Goal: Go to known website: Go to known website

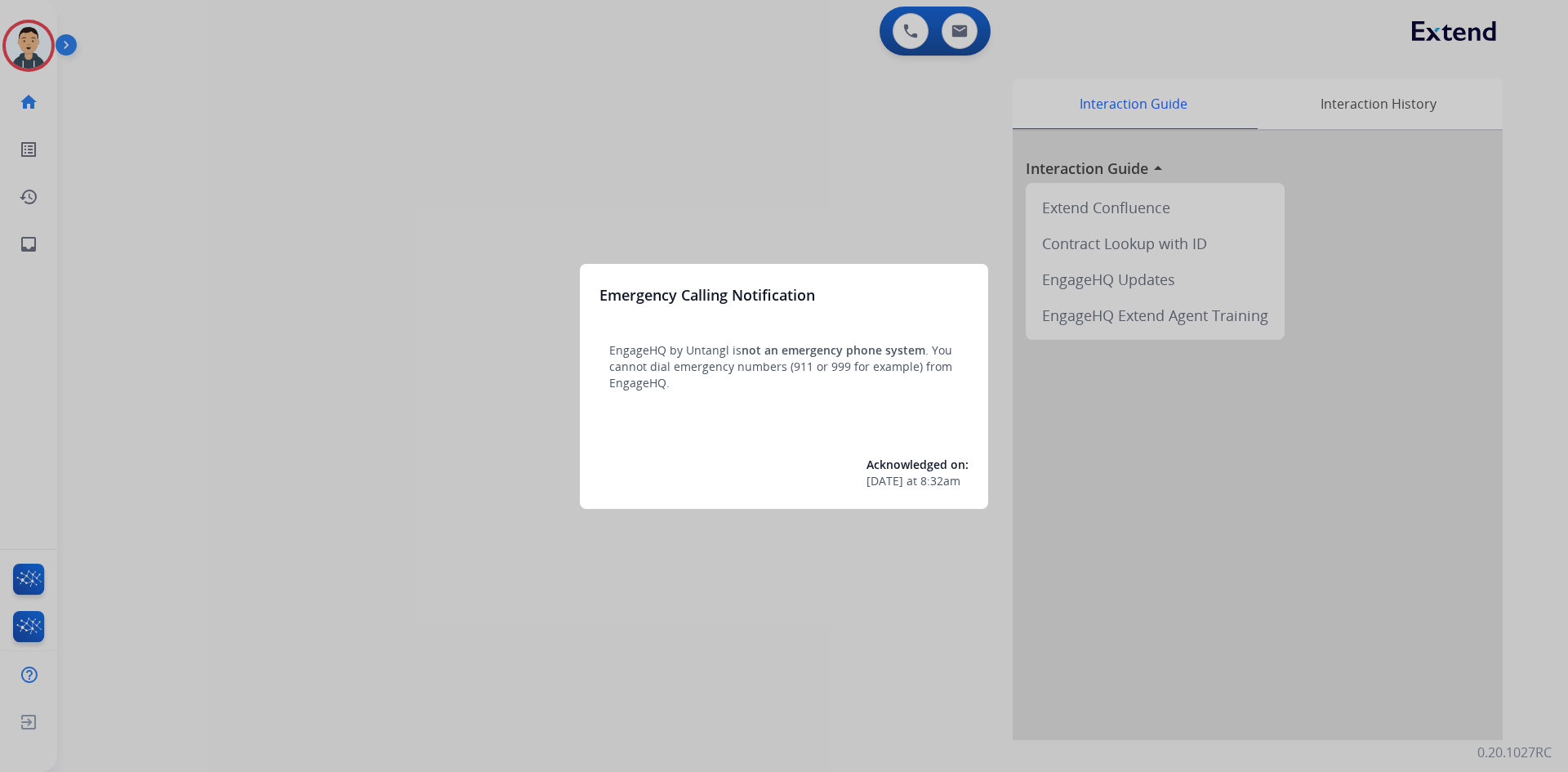
click at [510, 471] on div at bounding box center [784, 386] width 1568 height 772
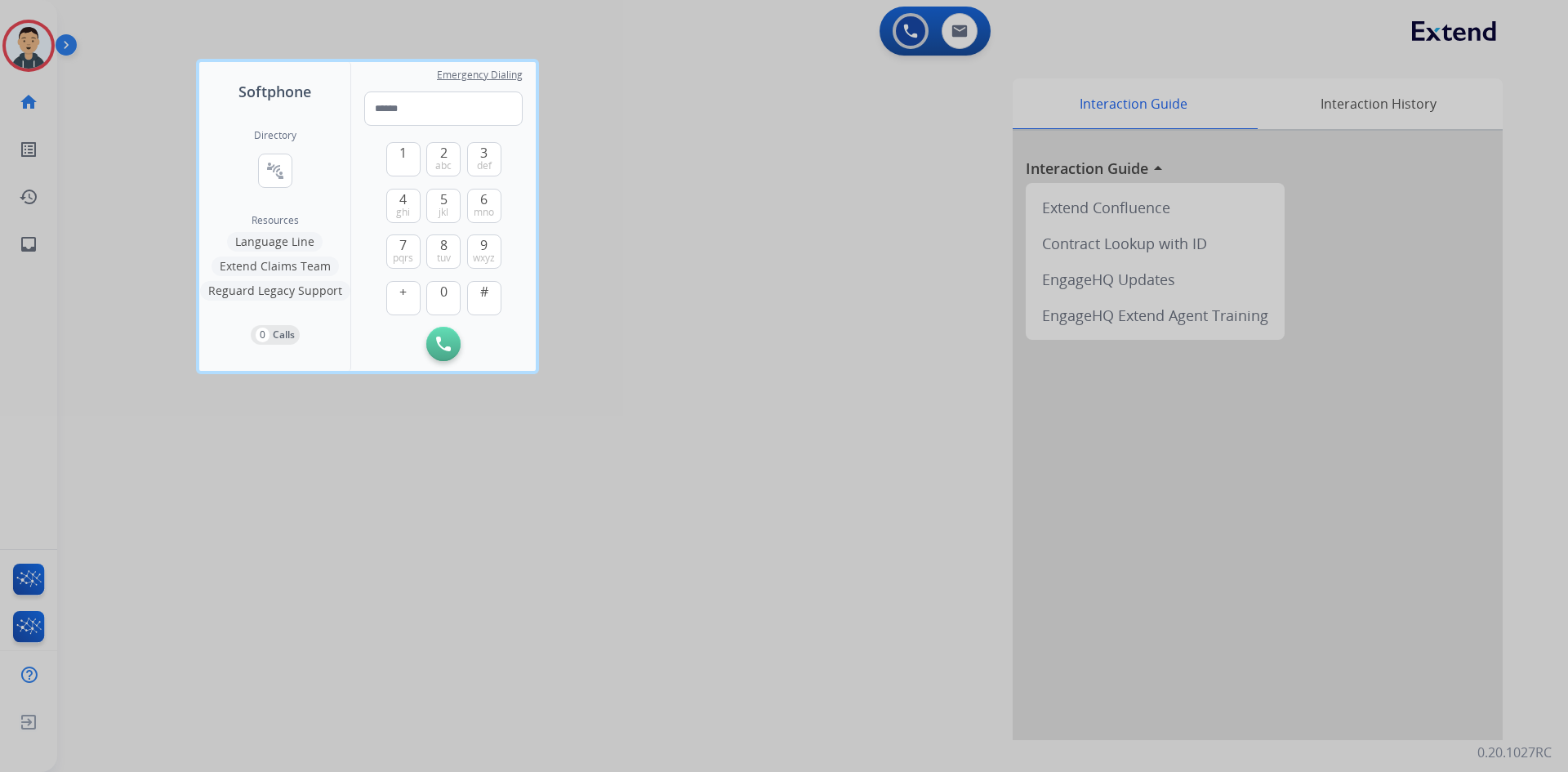
click at [423, 313] on div "1 2 abc 3 def 4 ghi 5 jkl 6 mno 7 pqrs 8 tuv 9 wxyz + 0 #" at bounding box center [444, 227] width 115 height 201
click at [25, 581] on div at bounding box center [784, 386] width 1568 height 772
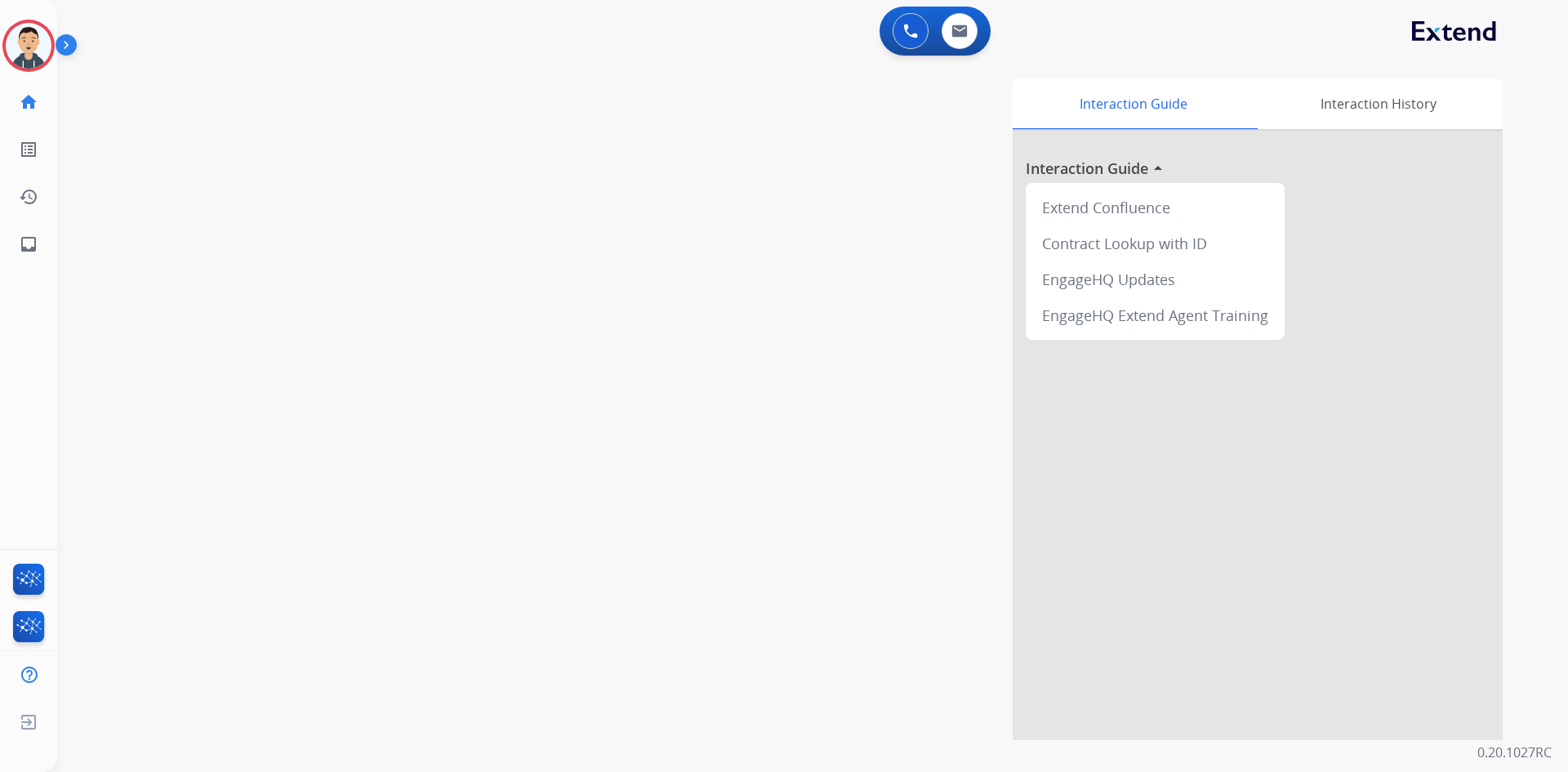
click at [30, 608] on ul "Interaction Analytics" at bounding box center [29, 627] width 58 height 48
click at [30, 618] on img at bounding box center [29, 631] width 39 height 38
click at [43, 622] on img at bounding box center [29, 631] width 39 height 38
